Goal: Task Accomplishment & Management: Use online tool/utility

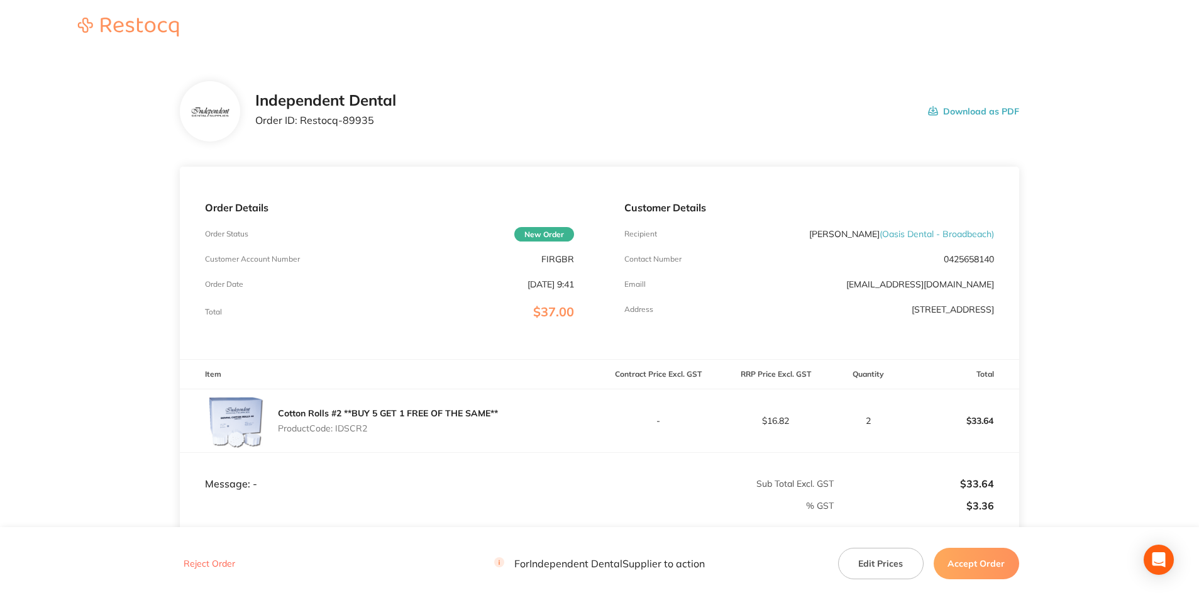
click at [964, 107] on button "Download as PDF" at bounding box center [973, 111] width 91 height 39
click at [978, 561] on button "Accept Order" at bounding box center [977, 563] width 86 height 31
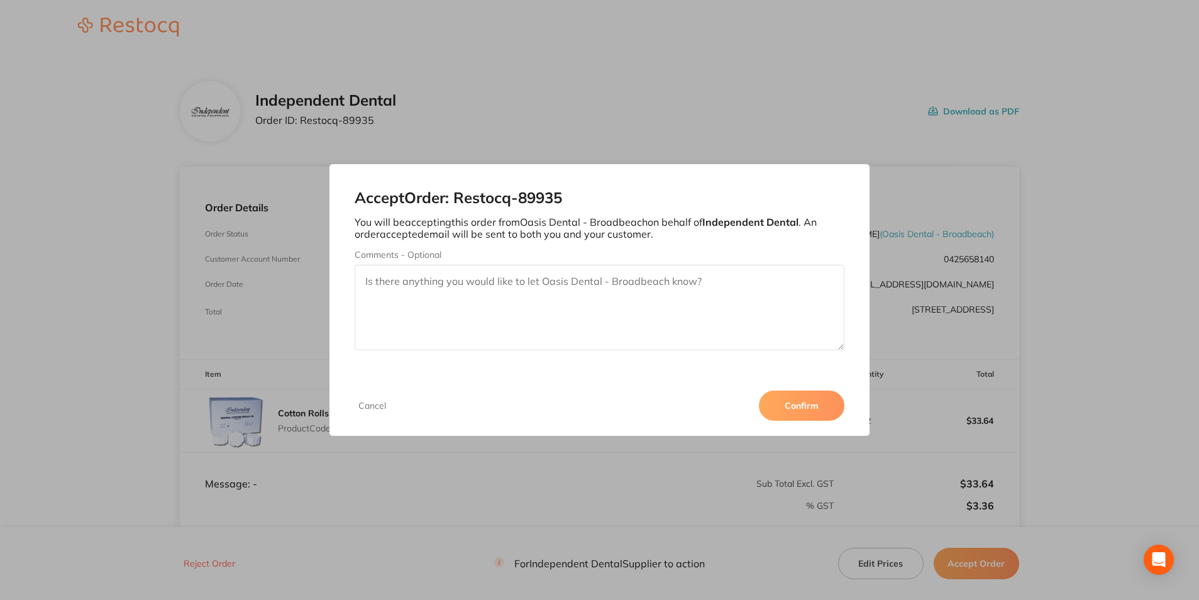
click at [809, 406] on button "Confirm" at bounding box center [802, 405] width 86 height 30
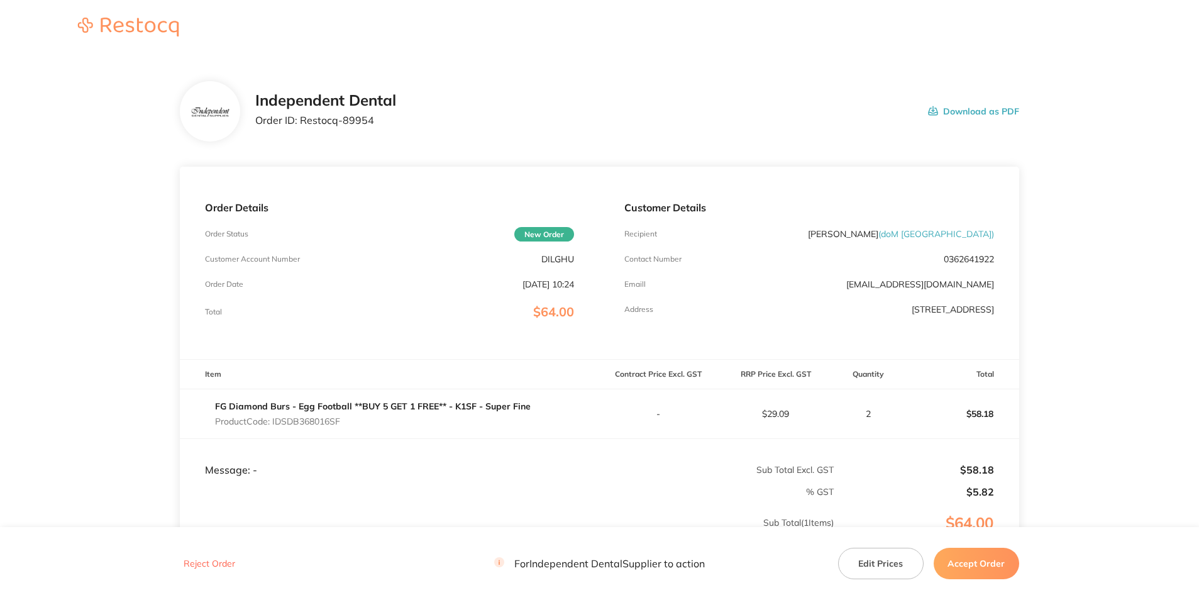
click at [966, 108] on button "Download as PDF" at bounding box center [973, 111] width 91 height 39
click at [981, 562] on button "Accept Order" at bounding box center [977, 563] width 86 height 31
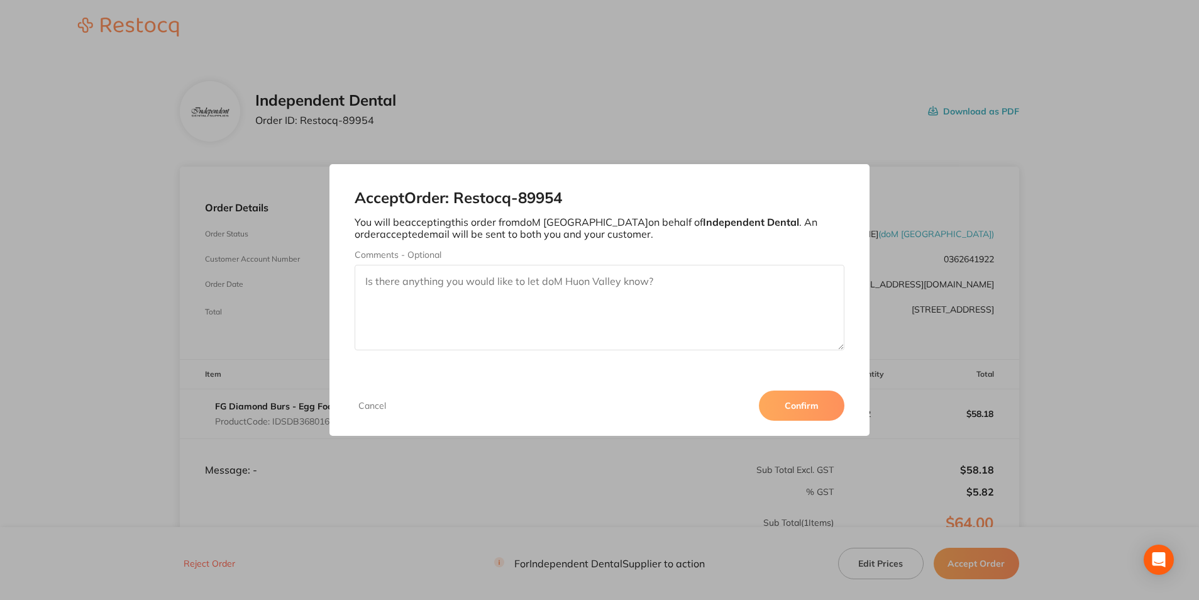
click at [802, 406] on button "Confirm" at bounding box center [802, 405] width 86 height 30
